Goal: Navigation & Orientation: Understand site structure

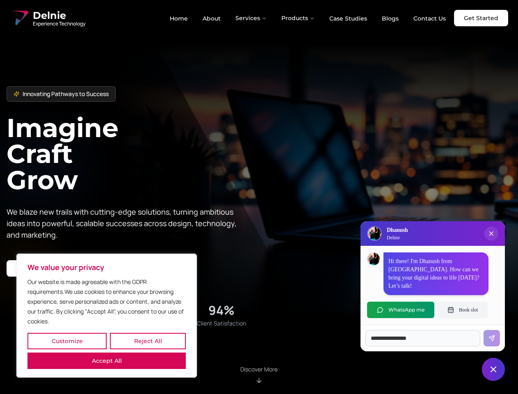
click at [67, 341] on button "Customize" at bounding box center [66, 341] width 79 height 16
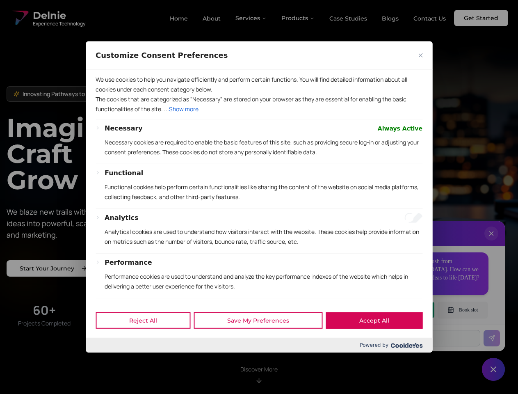
click at [148, 341] on div at bounding box center [259, 197] width 518 height 394
click at [107, 70] on div "Customize Consent Preferences" at bounding box center [259, 55] width 346 height 28
click at [259, 114] on p "The cookies that are categorized as "Necessary" are stored on your browser as t…" at bounding box center [259, 104] width 327 height 20
click at [251, 18] on div at bounding box center [259, 197] width 518 height 394
click at [298, 18] on div at bounding box center [259, 197] width 518 height 394
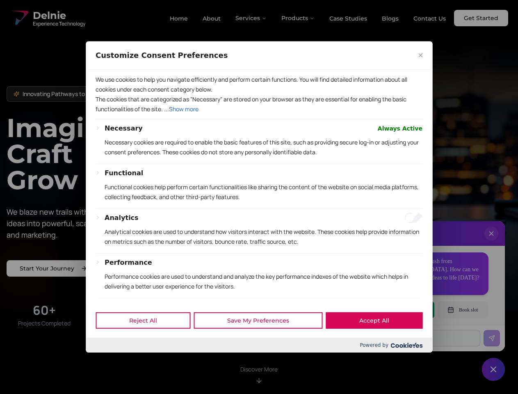
click at [491, 241] on div at bounding box center [259, 197] width 518 height 394
click at [401, 310] on div "Reject All Save My Preferences Accept All" at bounding box center [259, 320] width 346 height 35
click at [462, 310] on div at bounding box center [259, 197] width 518 height 394
click at [493, 369] on div at bounding box center [259, 197] width 518 height 394
